Goal: Information Seeking & Learning: Understand process/instructions

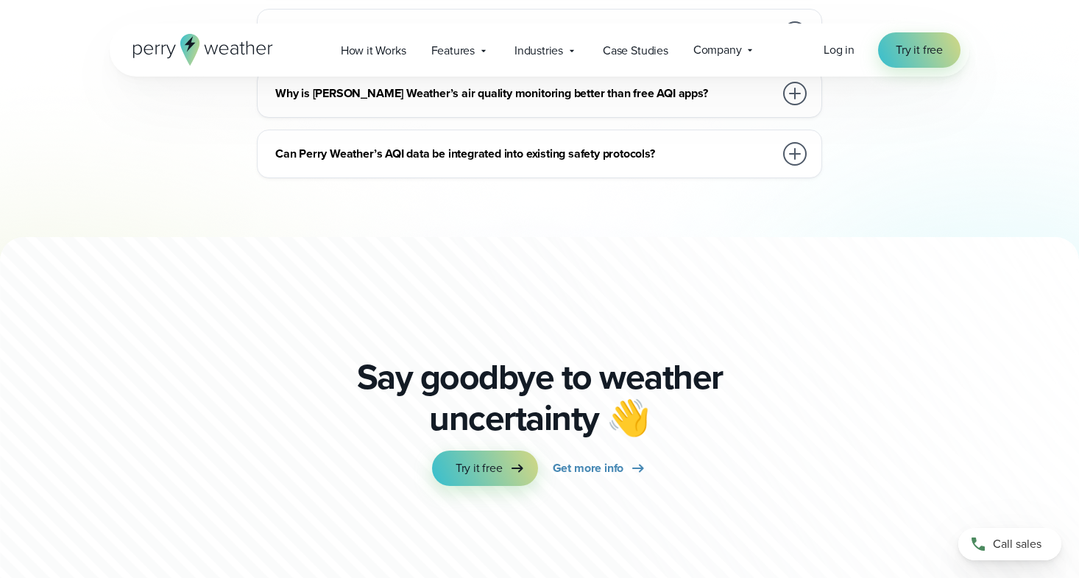
scroll to position [4503, 0]
click at [920, 50] on span "Try it free" at bounding box center [919, 50] width 47 height 18
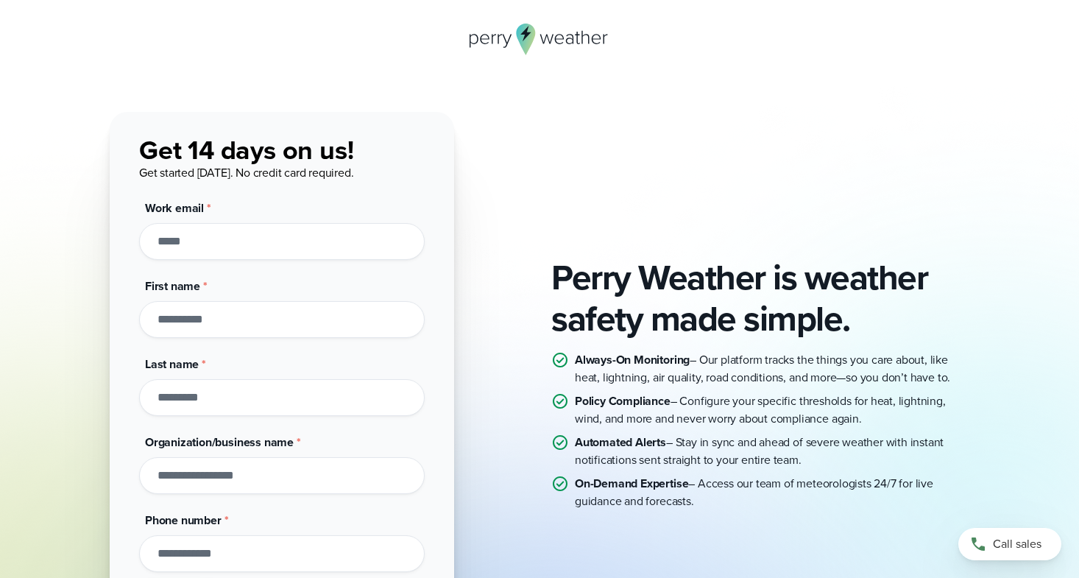
click at [537, 36] on icon at bounding box center [540, 40] width 140 height 32
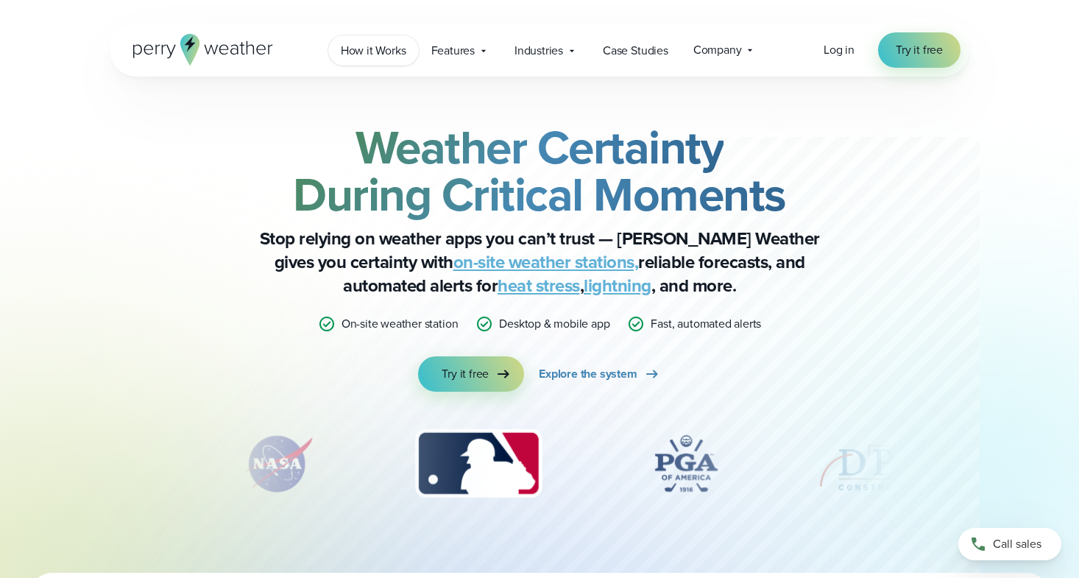
click at [378, 54] on span "How it Works" at bounding box center [374, 51] width 66 height 18
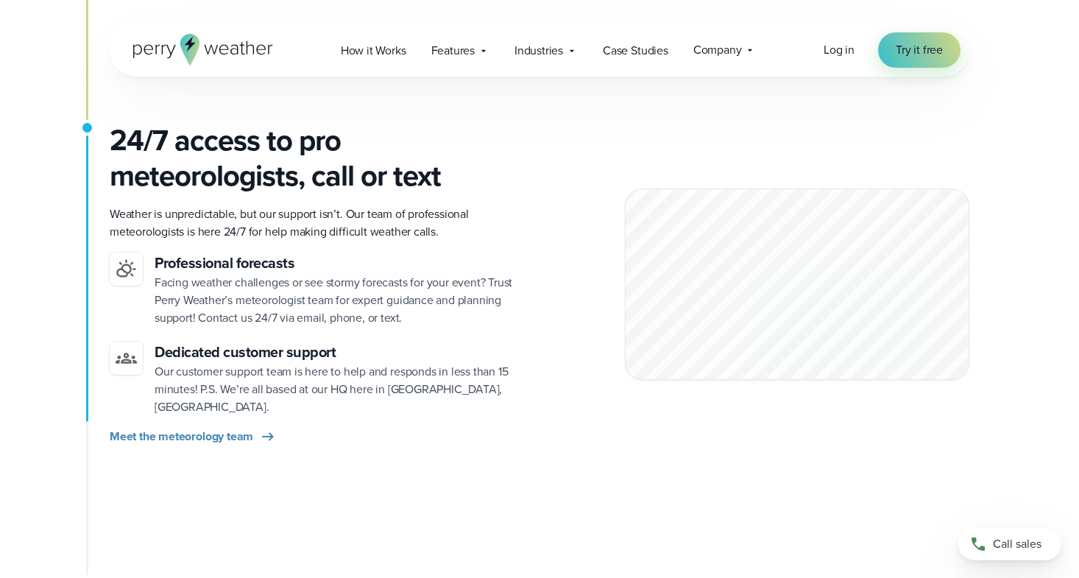
scroll to position [2000, 0]
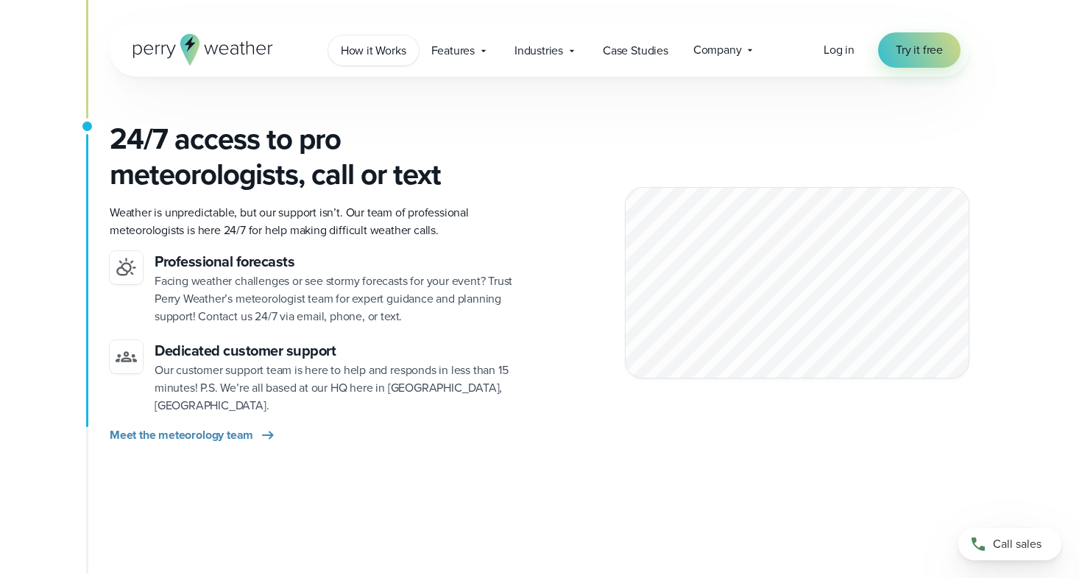
click at [370, 52] on span "How it Works" at bounding box center [374, 51] width 66 height 18
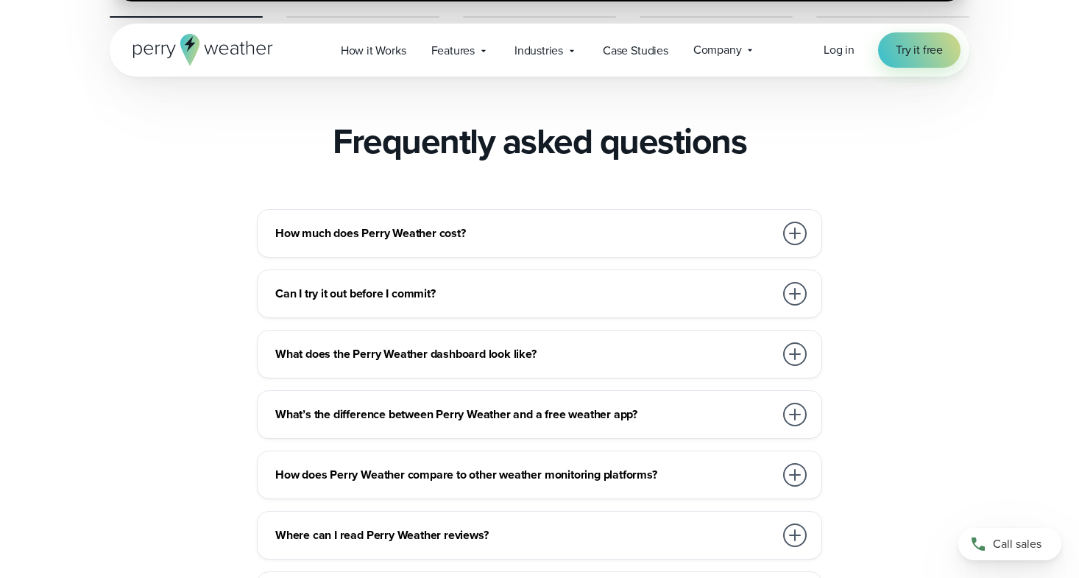
scroll to position [3178, 0]
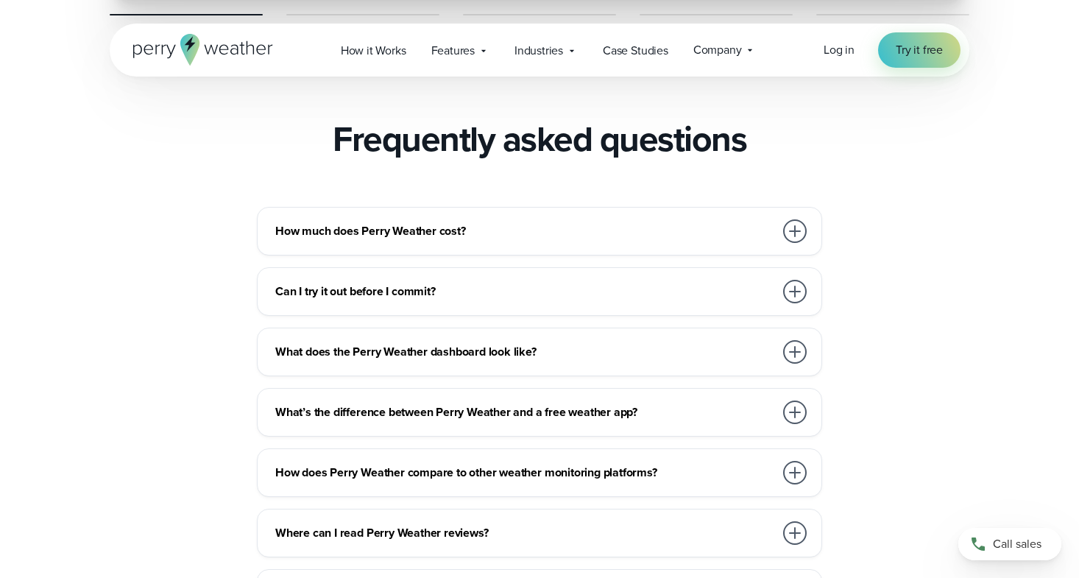
click at [800, 219] on div at bounding box center [795, 231] width 24 height 24
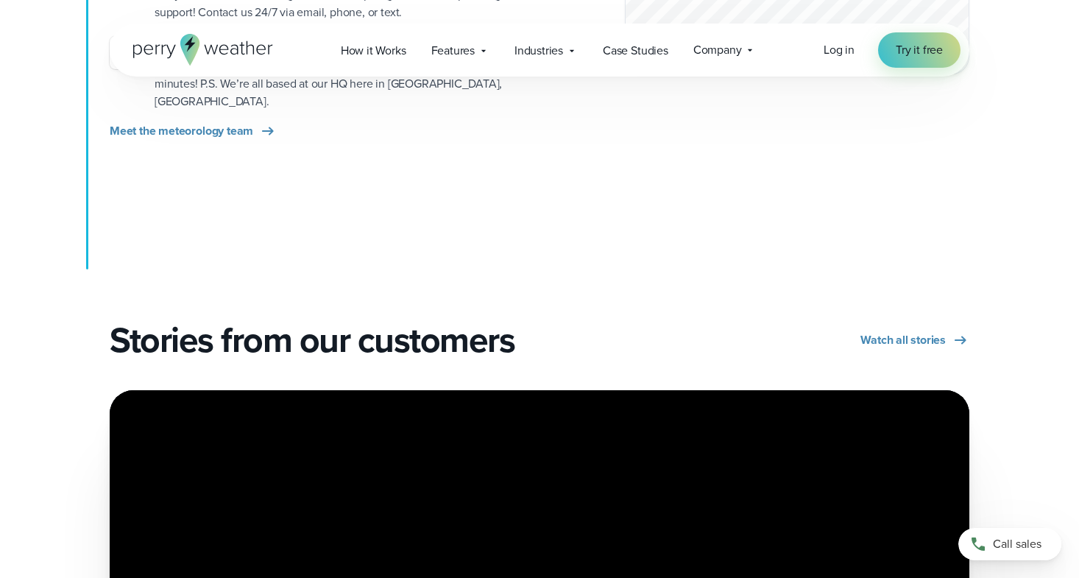
scroll to position [2232, 0]
